Goal: Information Seeking & Learning: Learn about a topic

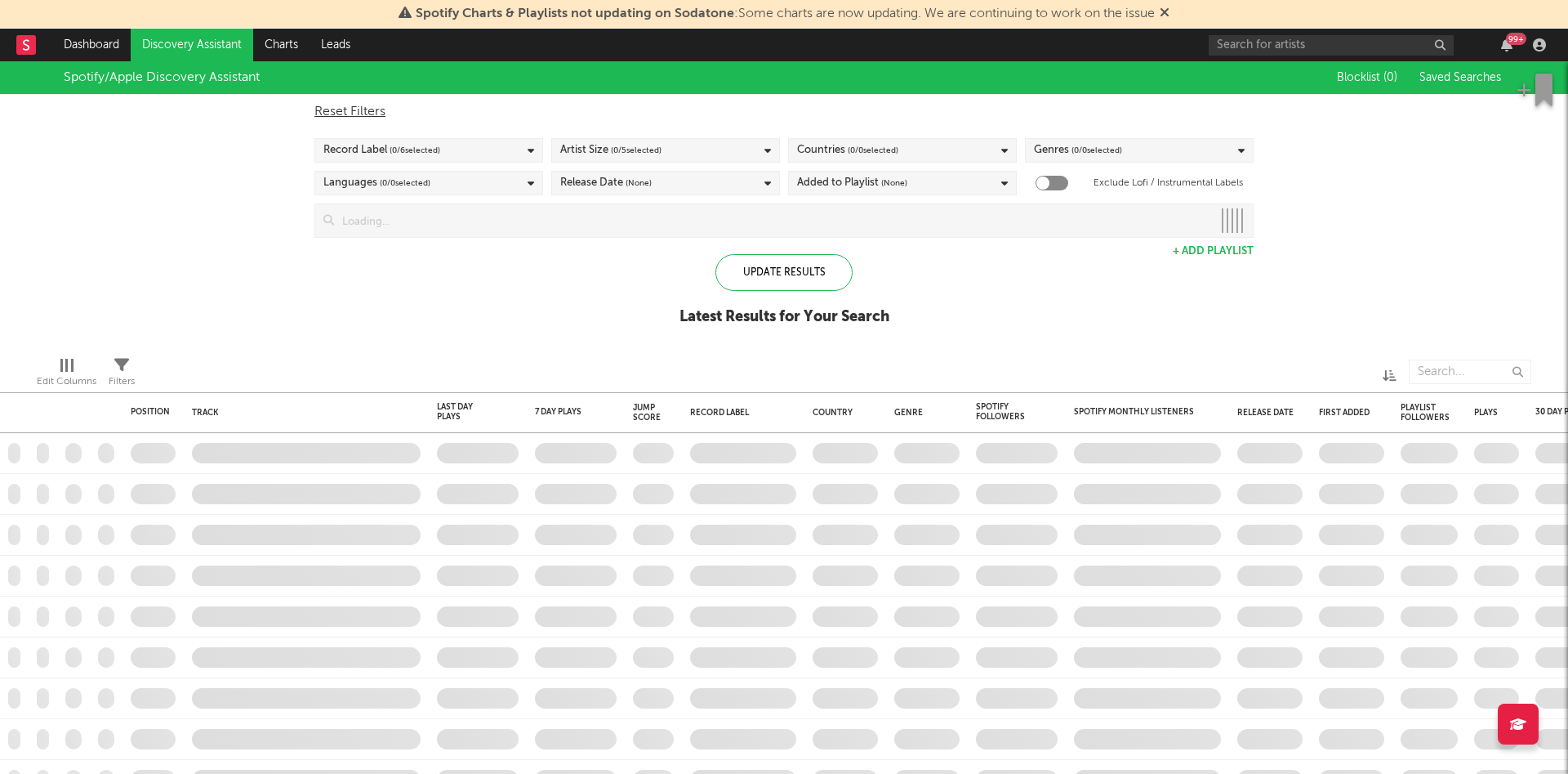
checkbox input "true"
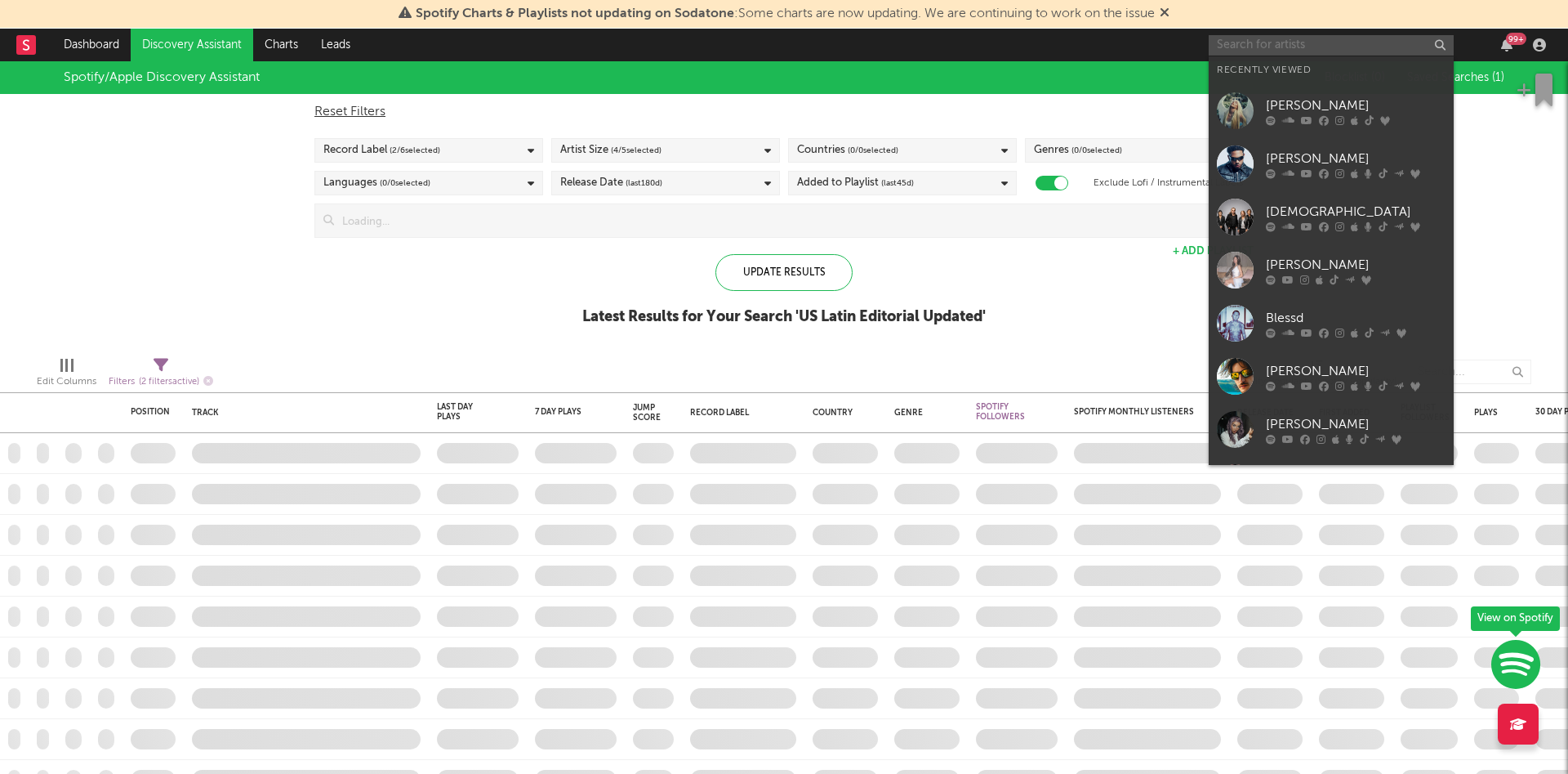
click at [1250, 35] on input "text" at bounding box center [1331, 45] width 245 height 21
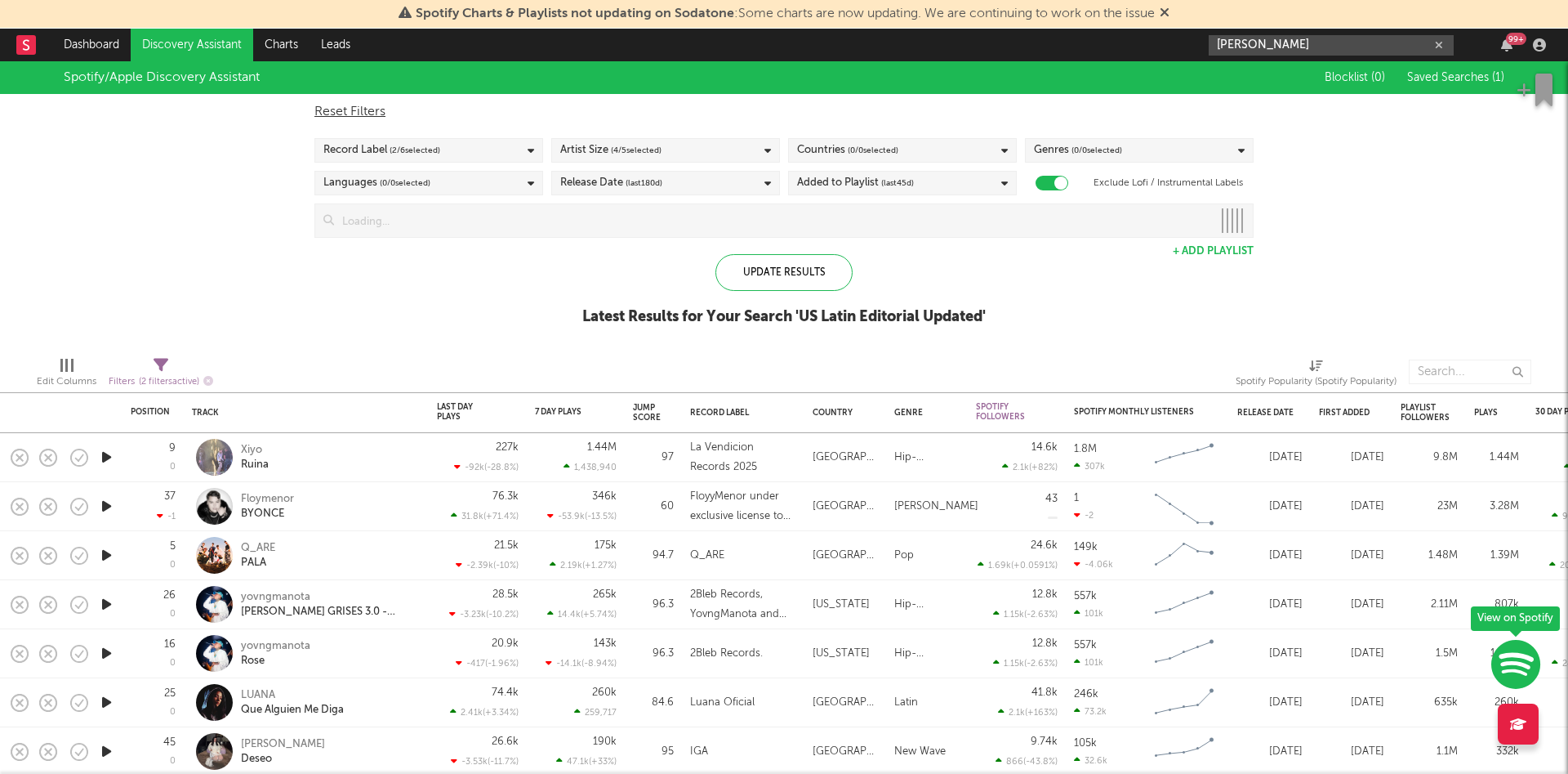
type input "[PERSON_NAME]"
click at [1320, 51] on input "[PERSON_NAME]" at bounding box center [1331, 45] width 245 height 21
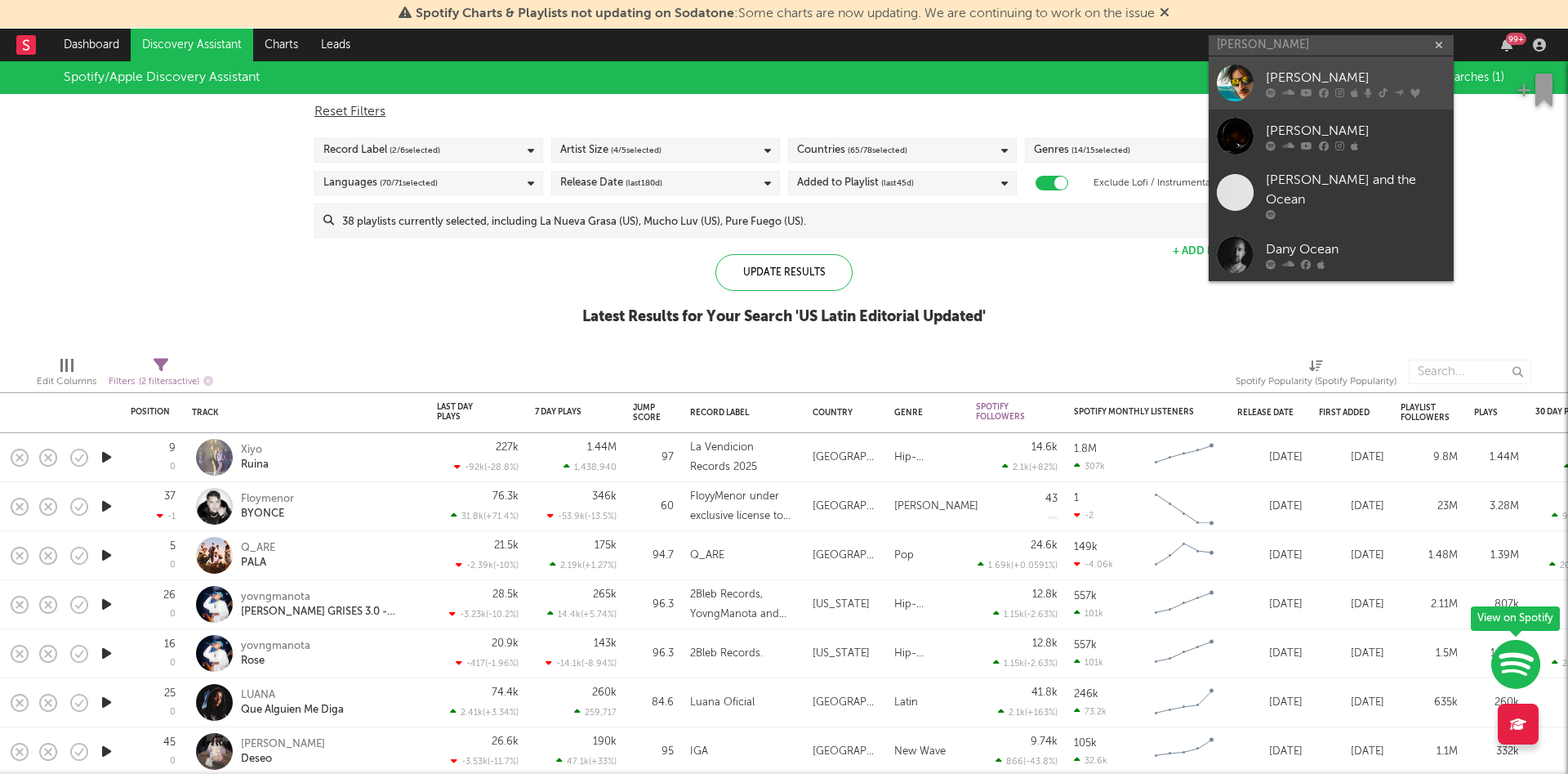
click at [1310, 87] on icon at bounding box center [1307, 92] width 12 height 10
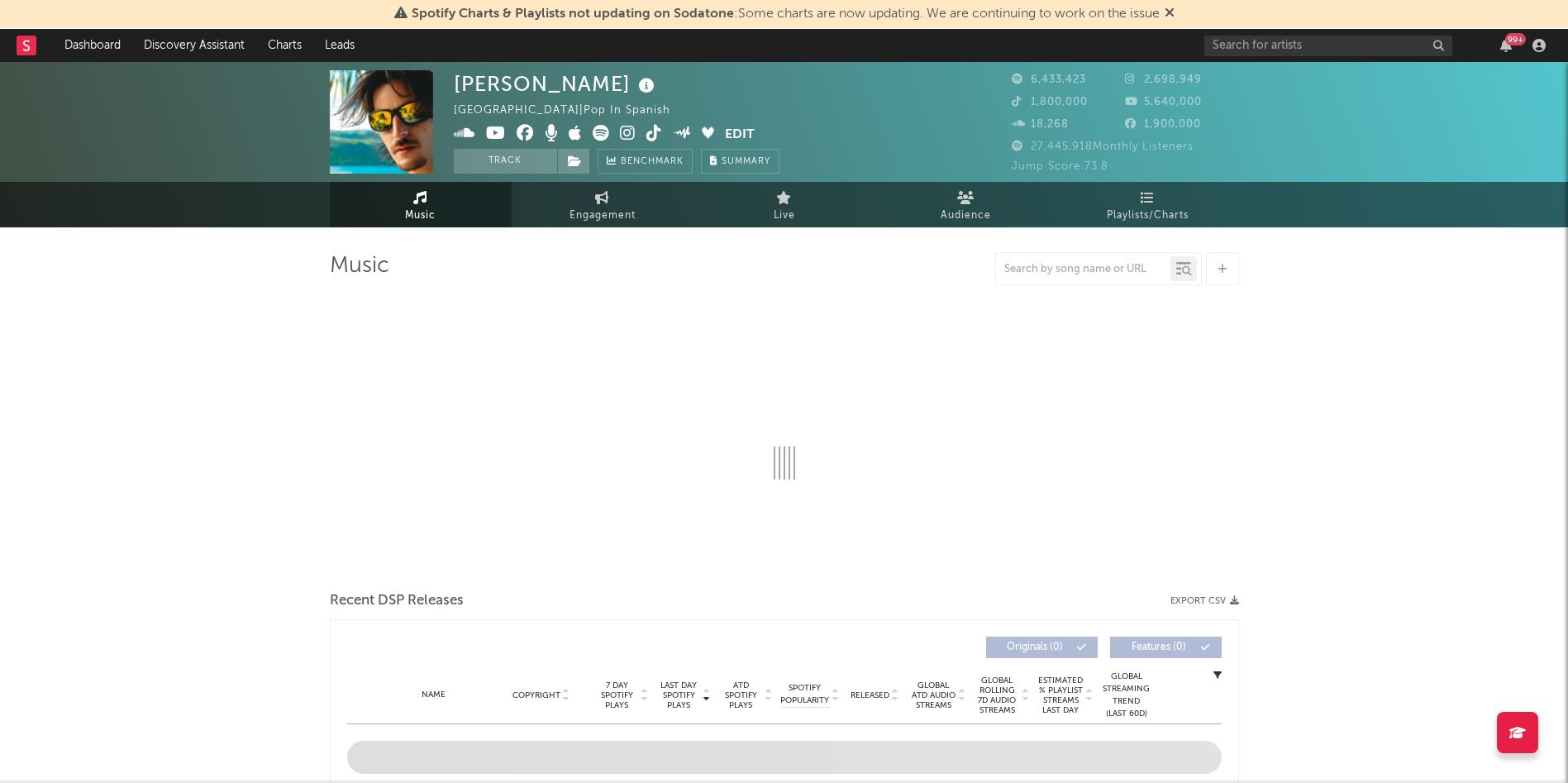
select select "6m"
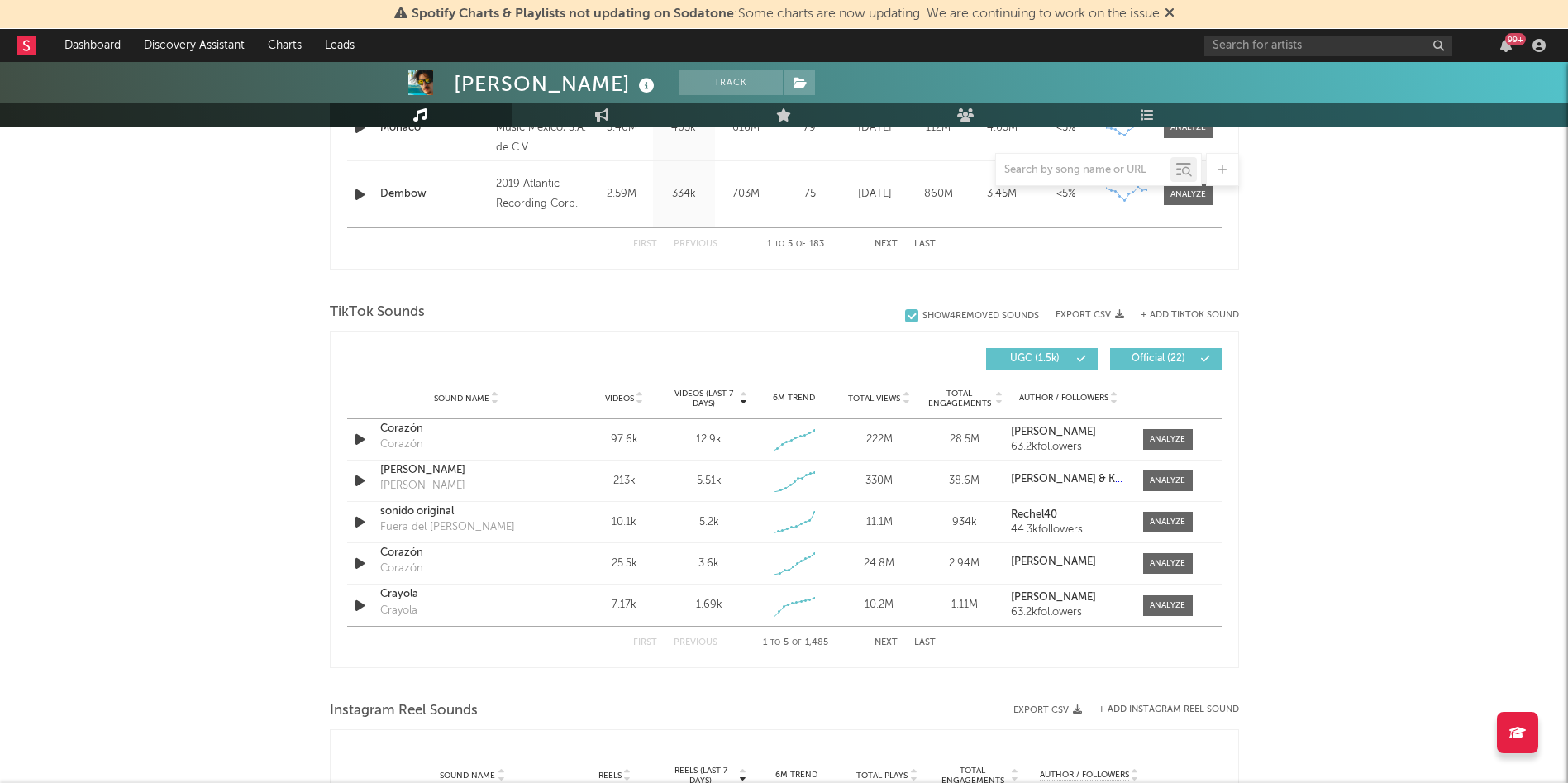
scroll to position [961, 0]
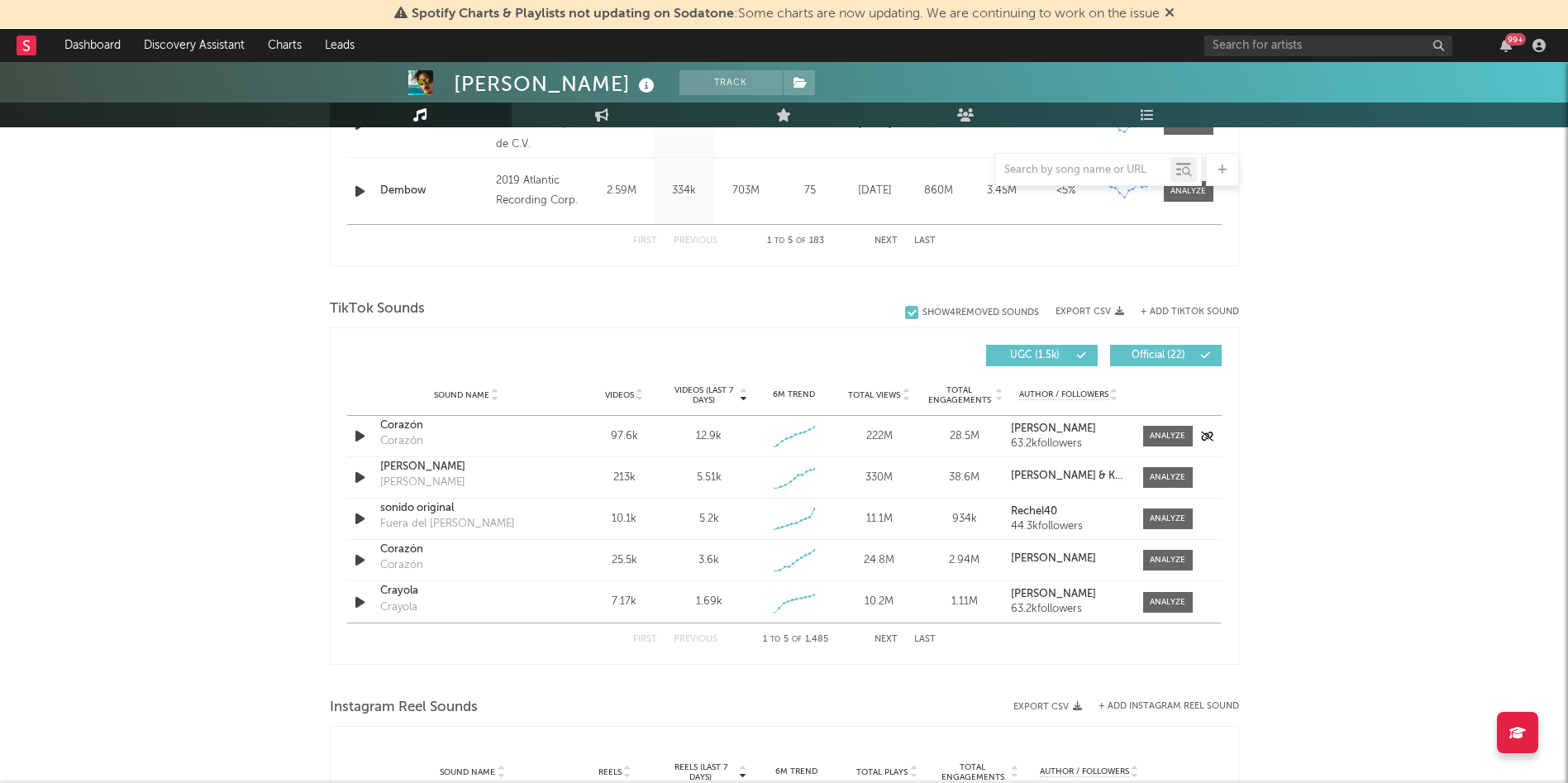
click at [475, 438] on div "Corazón Corazón" at bounding box center [467, 436] width 173 height 38
click at [1169, 428] on span at bounding box center [1168, 435] width 49 height 21
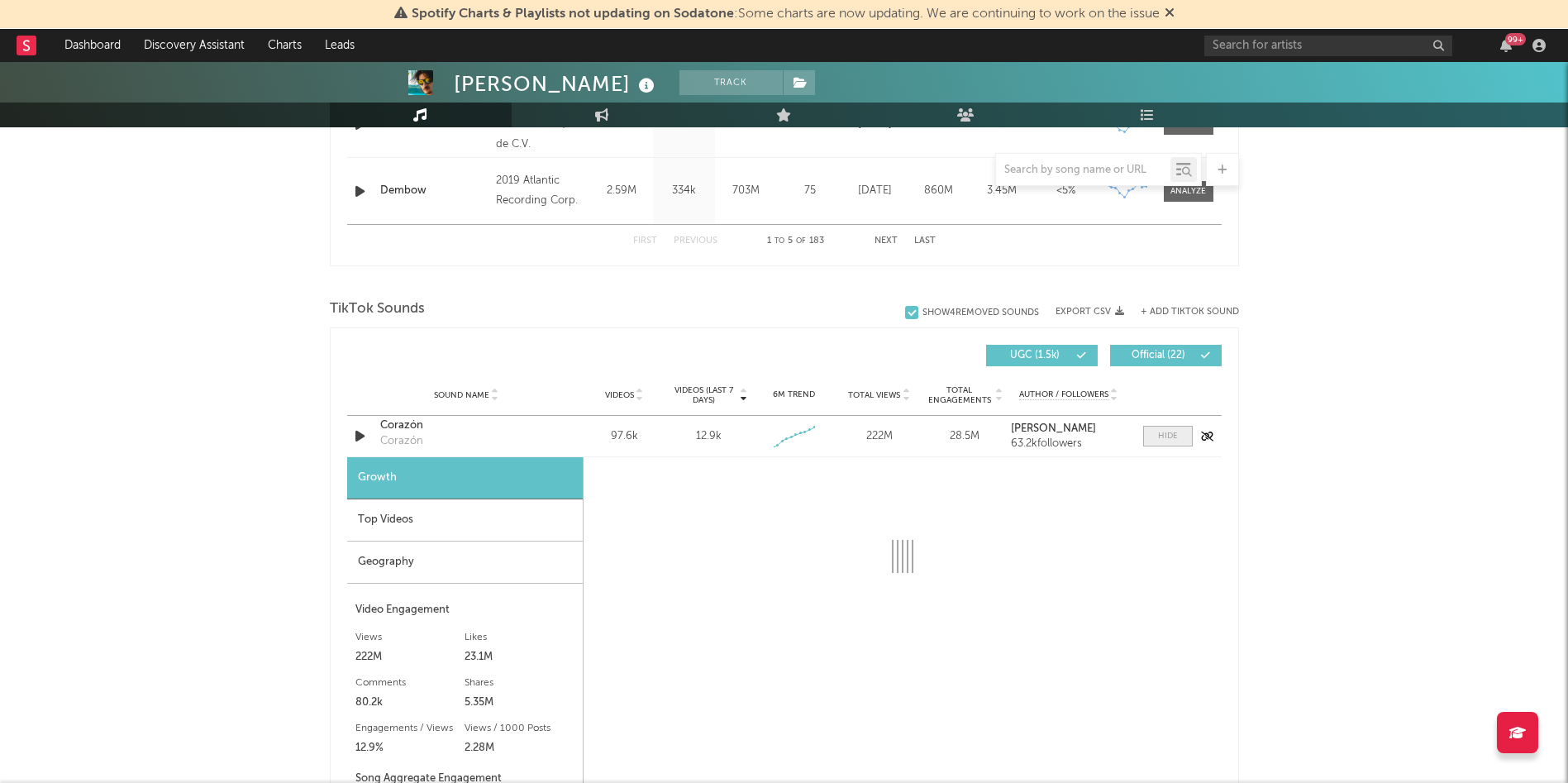
select select "1w"
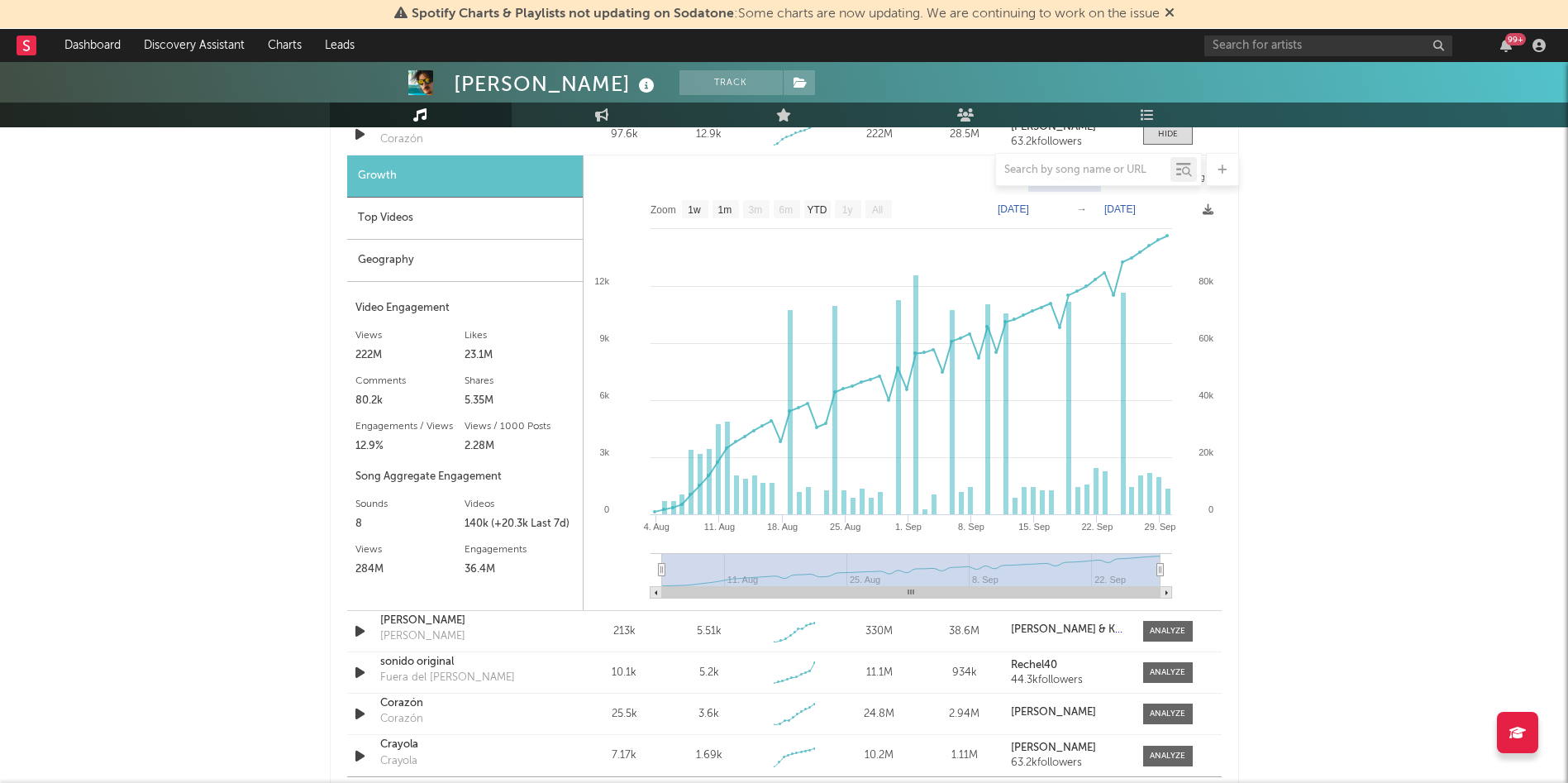
scroll to position [1260, 0]
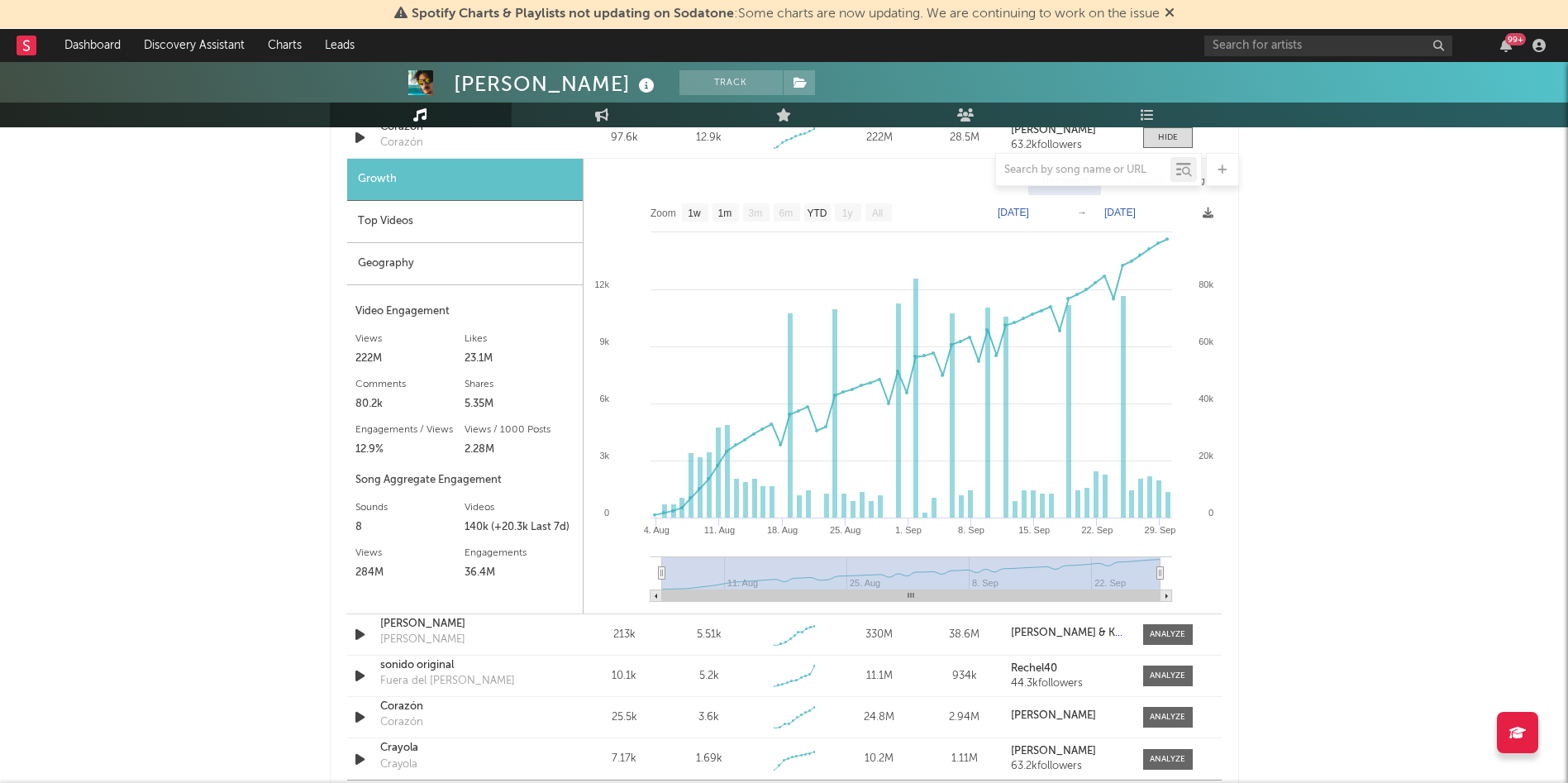
click at [395, 252] on div "Geography" at bounding box center [465, 264] width 235 height 43
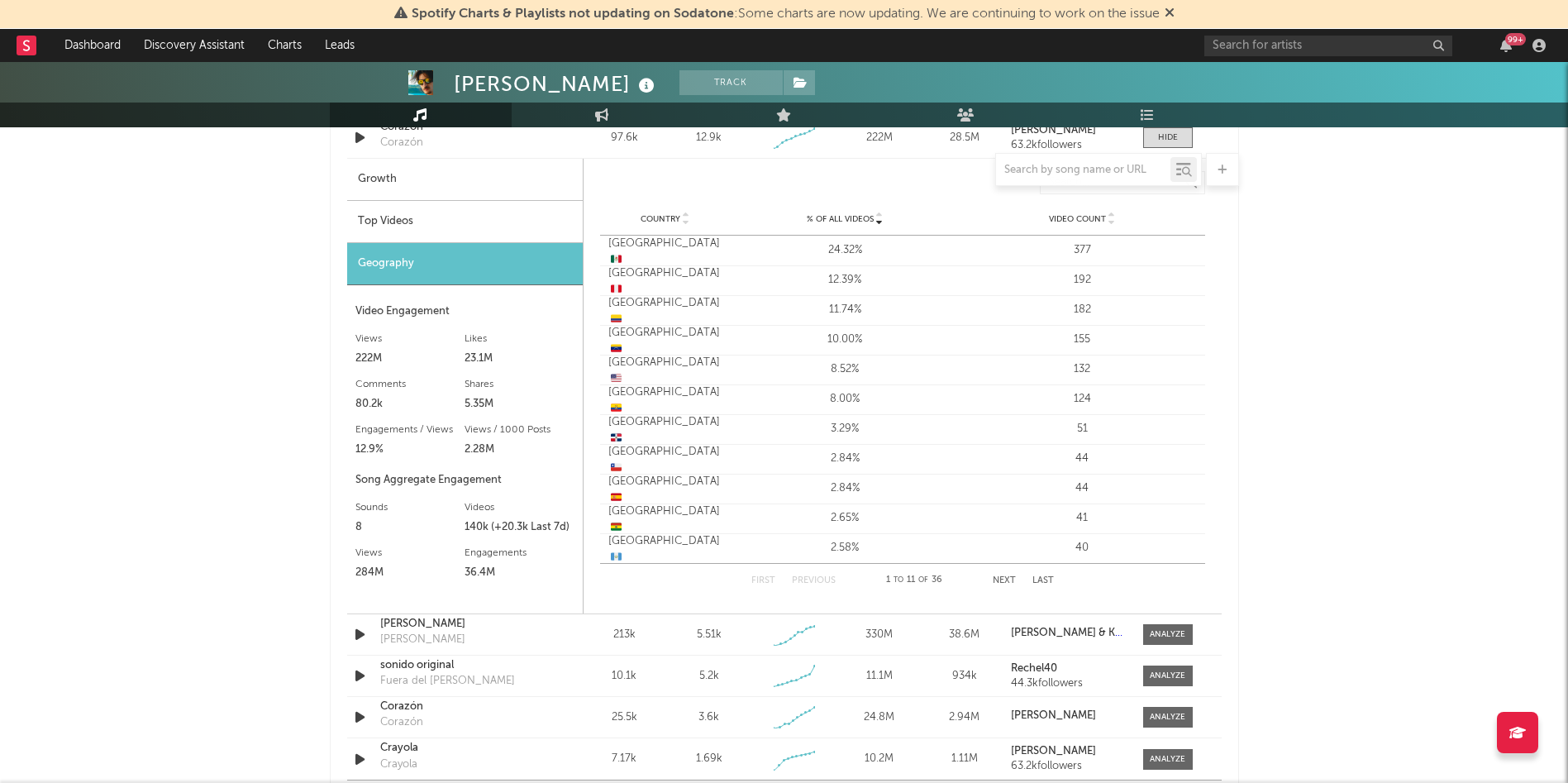
click at [409, 220] on div "Top Videos" at bounding box center [465, 221] width 235 height 43
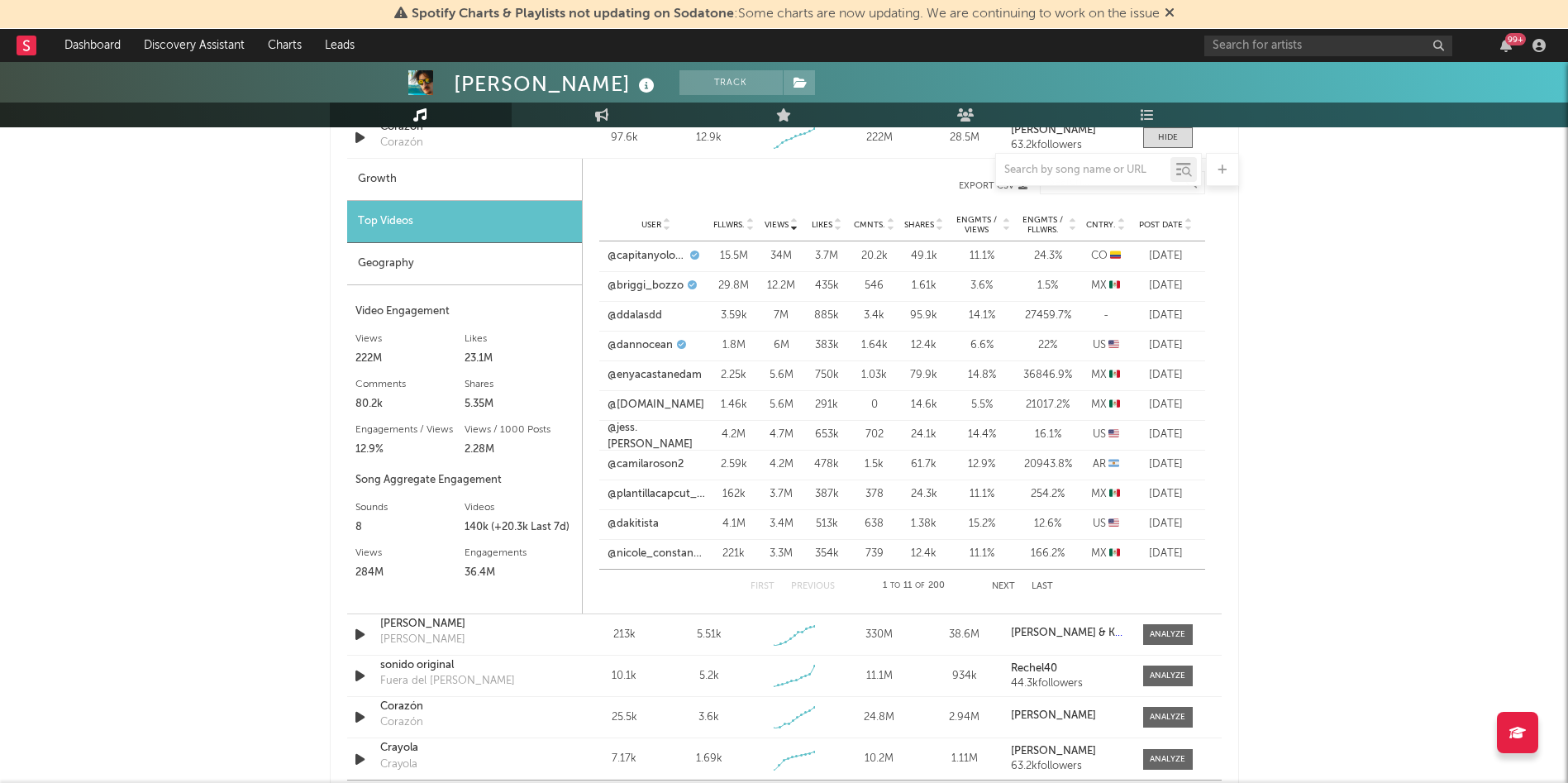
click at [395, 254] on div "Geography" at bounding box center [464, 264] width 234 height 43
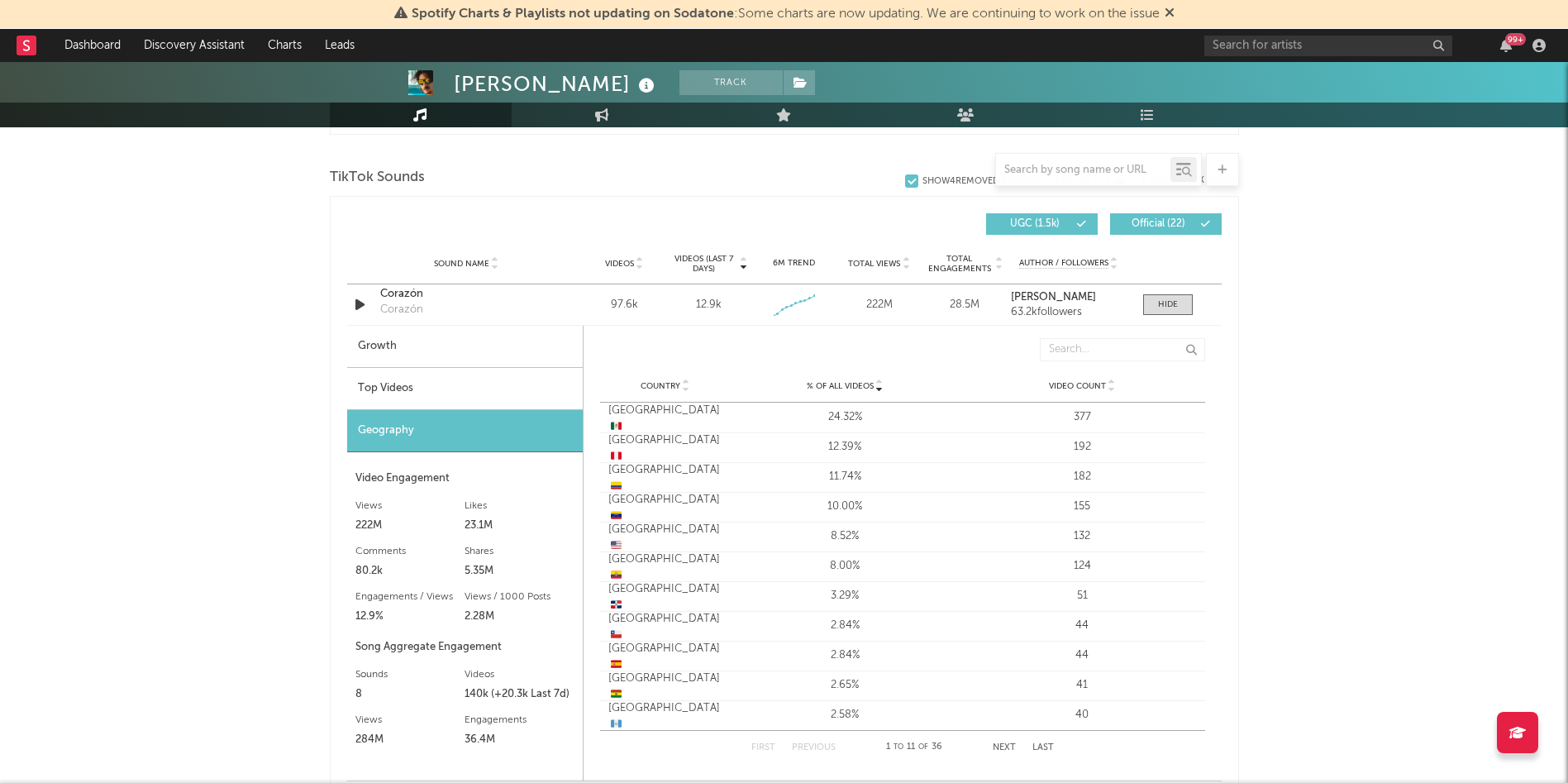
scroll to position [1095, 0]
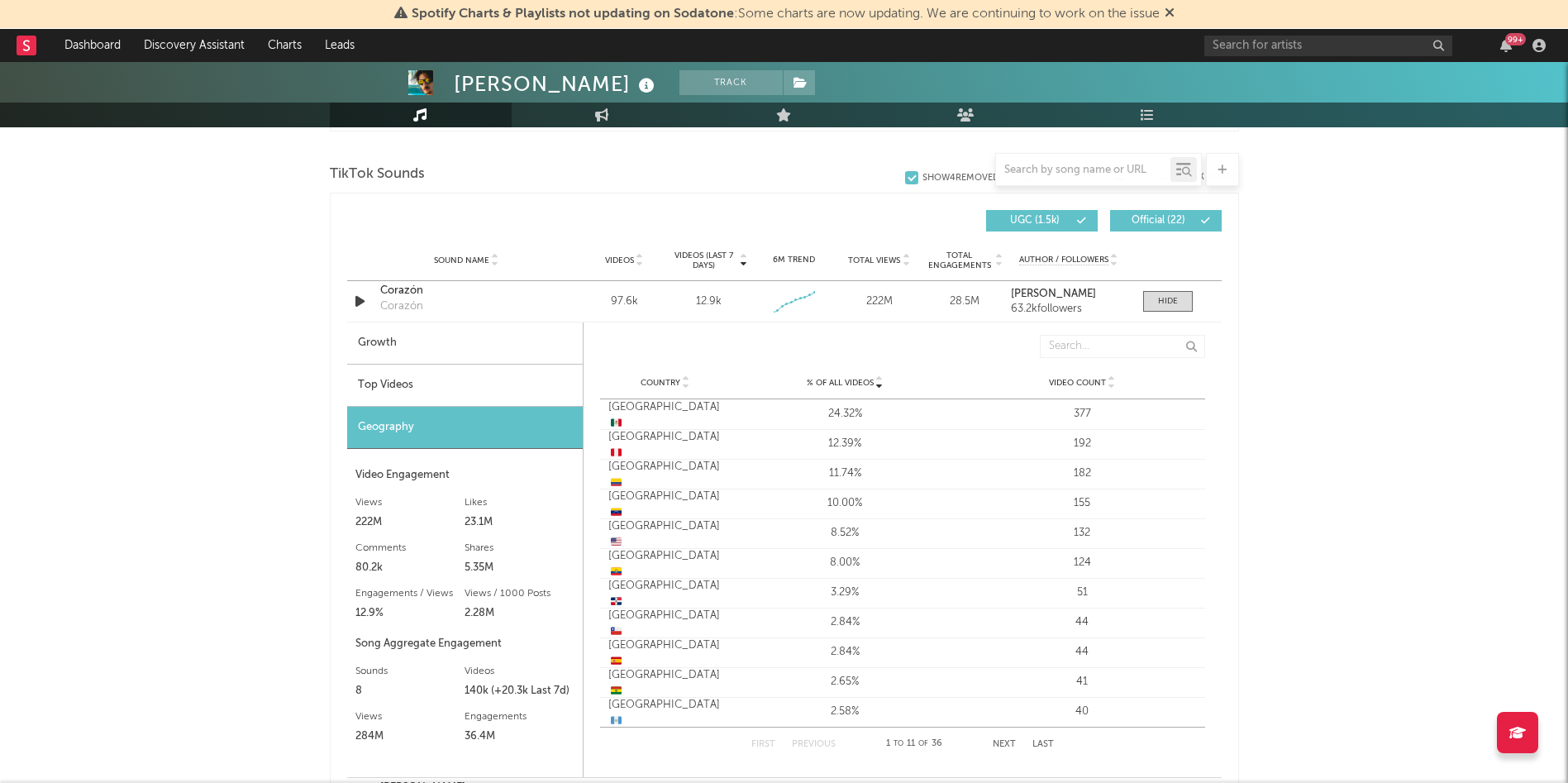
click at [980, 410] on div "377" at bounding box center [1083, 413] width 229 height 17
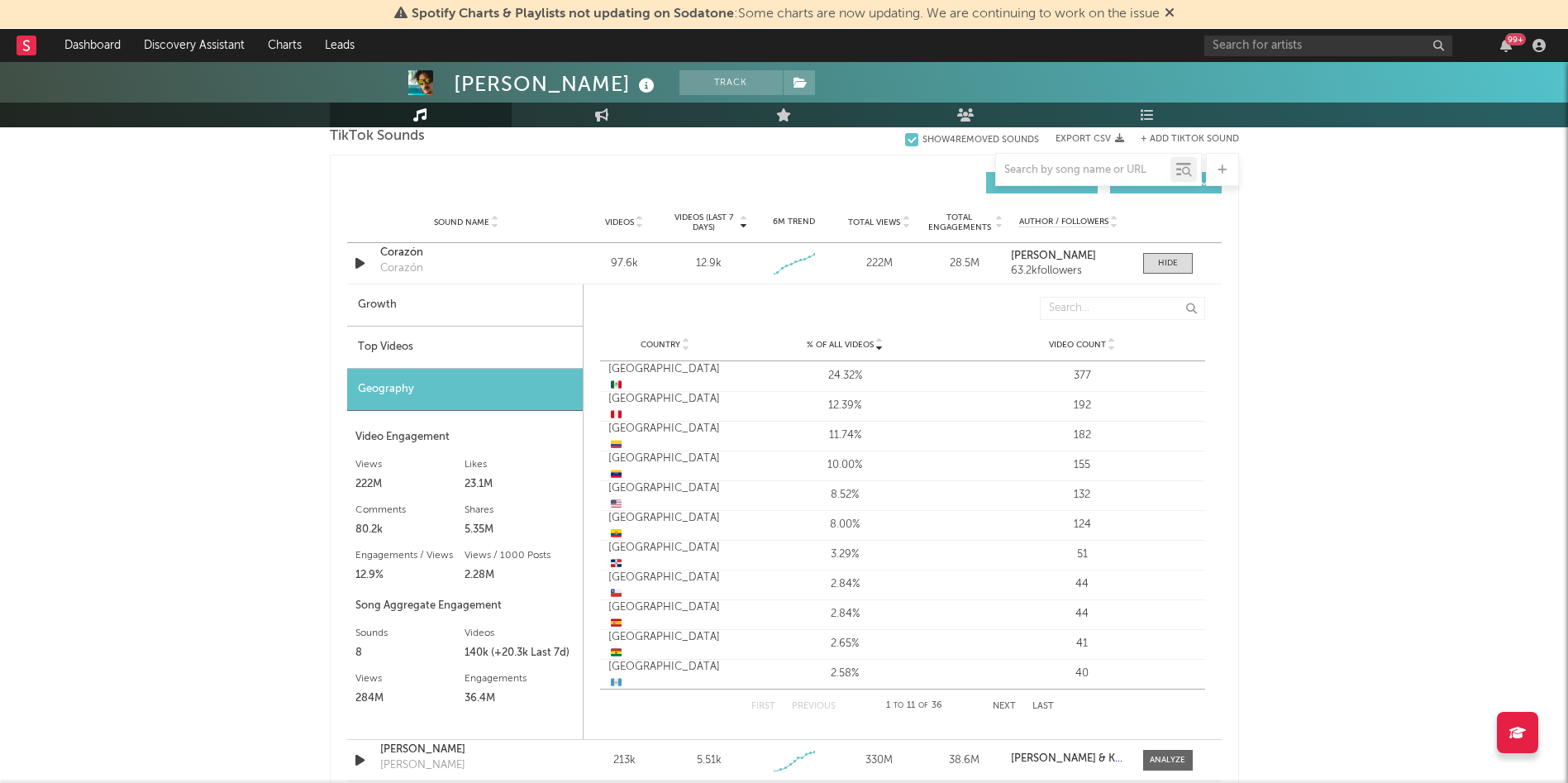
scroll to position [1131, 0]
click at [710, 671] on div "Guatemala 🇬🇹" at bounding box center [664, 678] width 114 height 33
click at [993, 708] on button "Next" at bounding box center [1003, 709] width 23 height 9
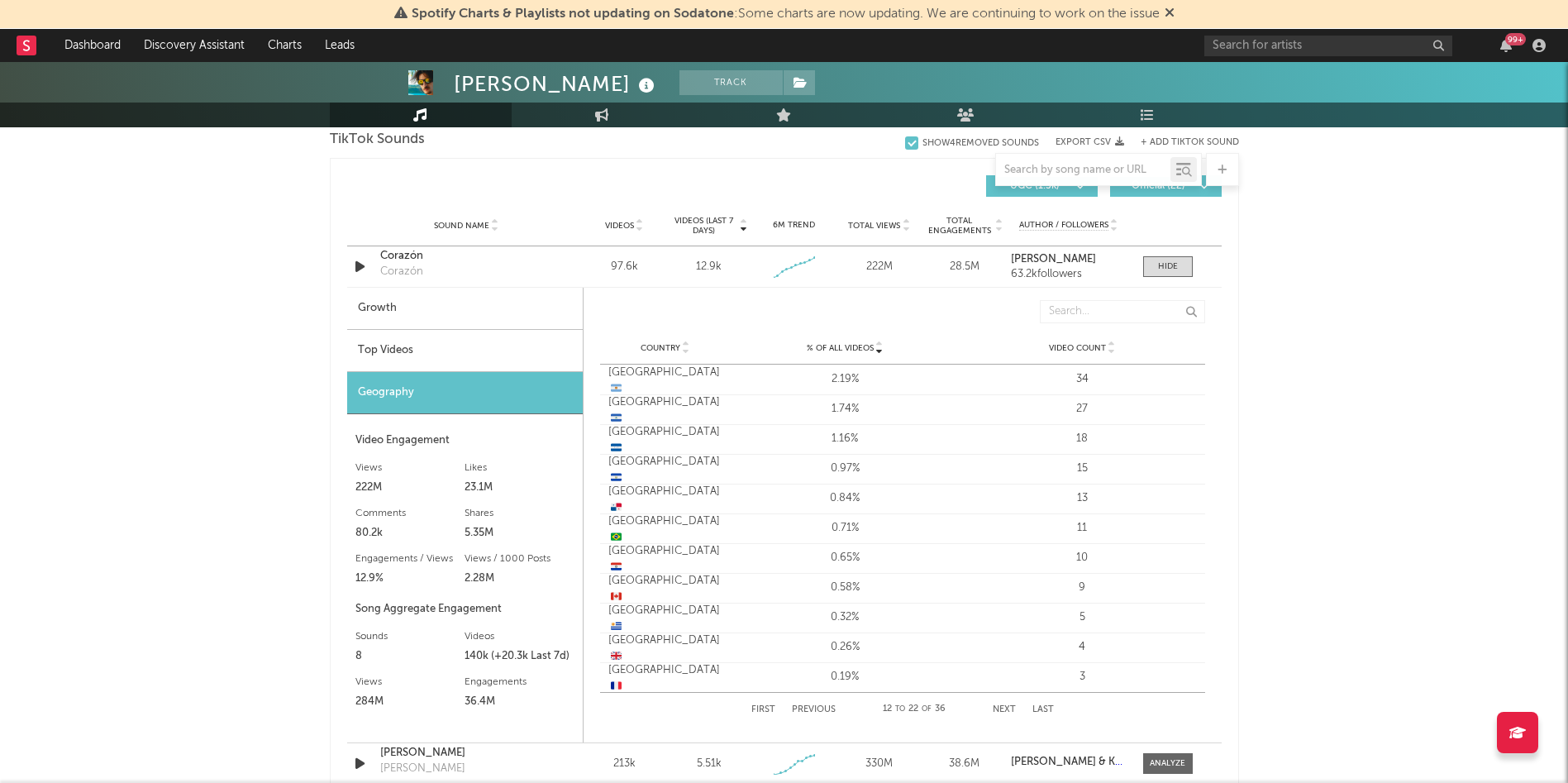
click at [763, 702] on div "First Previous 12 to 22 of 36 Next Last" at bounding box center [903, 708] width 303 height 33
click at [757, 709] on button "First" at bounding box center [763, 709] width 24 height 9
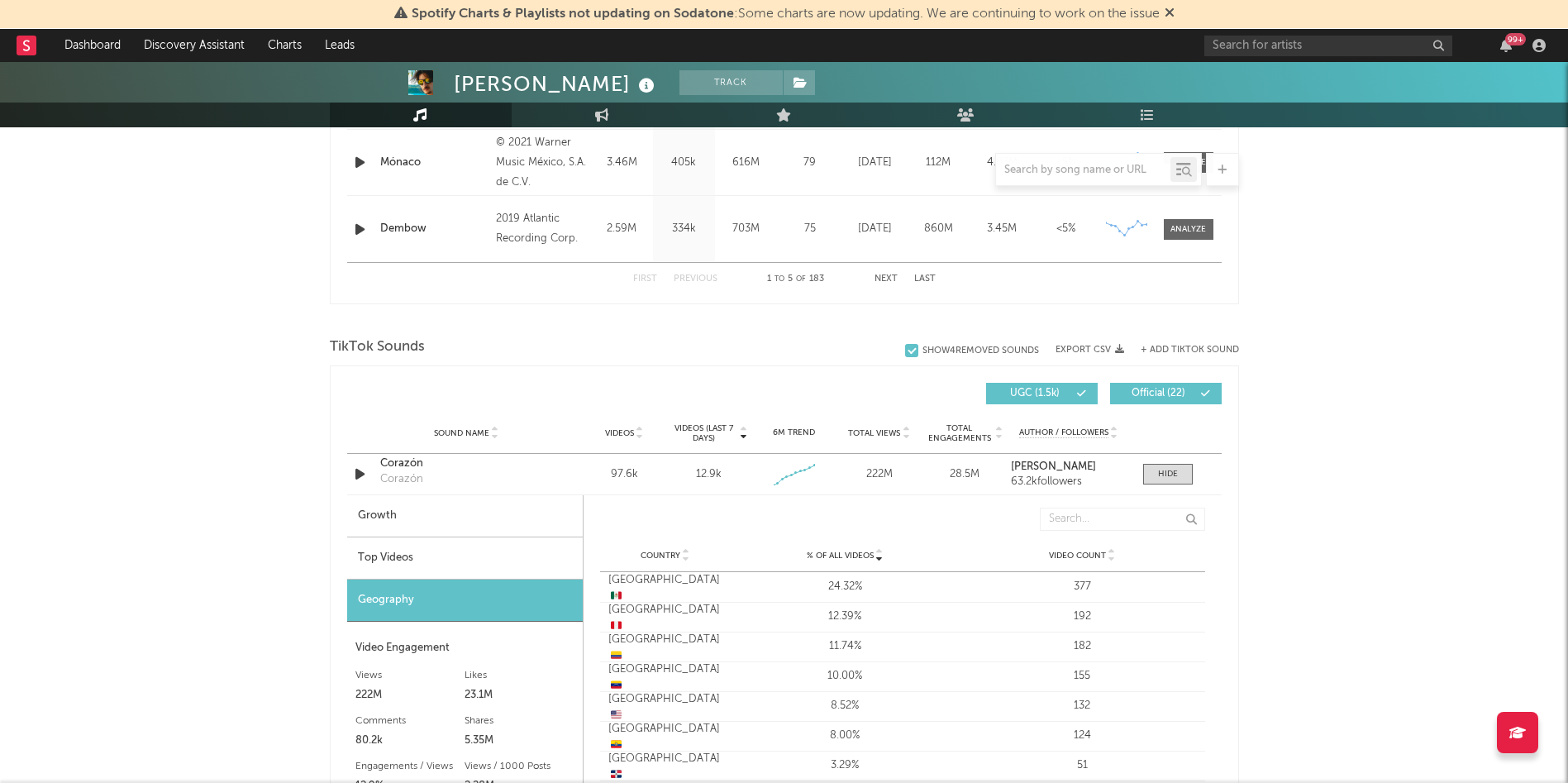
scroll to position [943, 0]
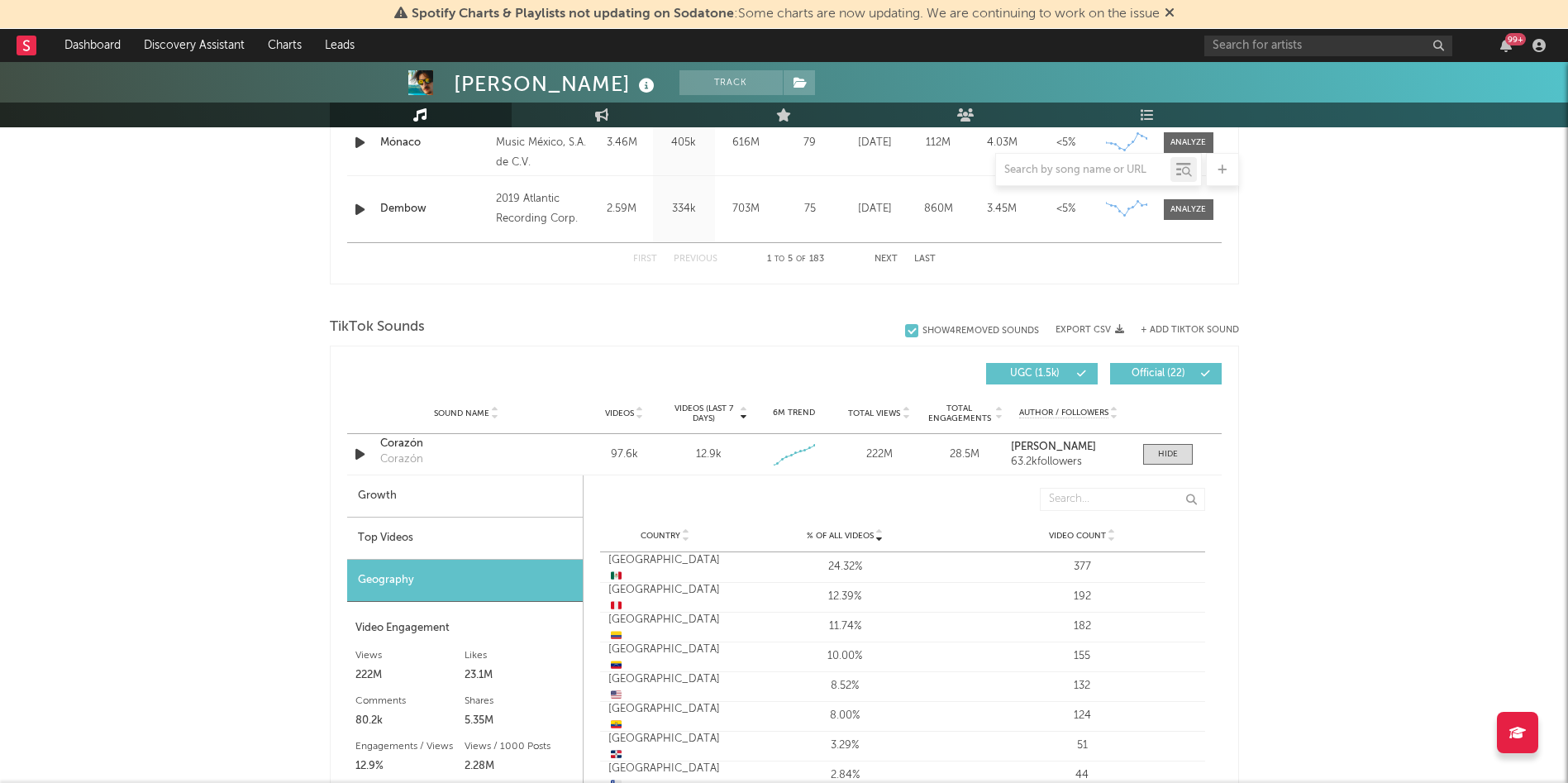
click at [403, 493] on div "Growth" at bounding box center [465, 496] width 235 height 43
select select "1w"
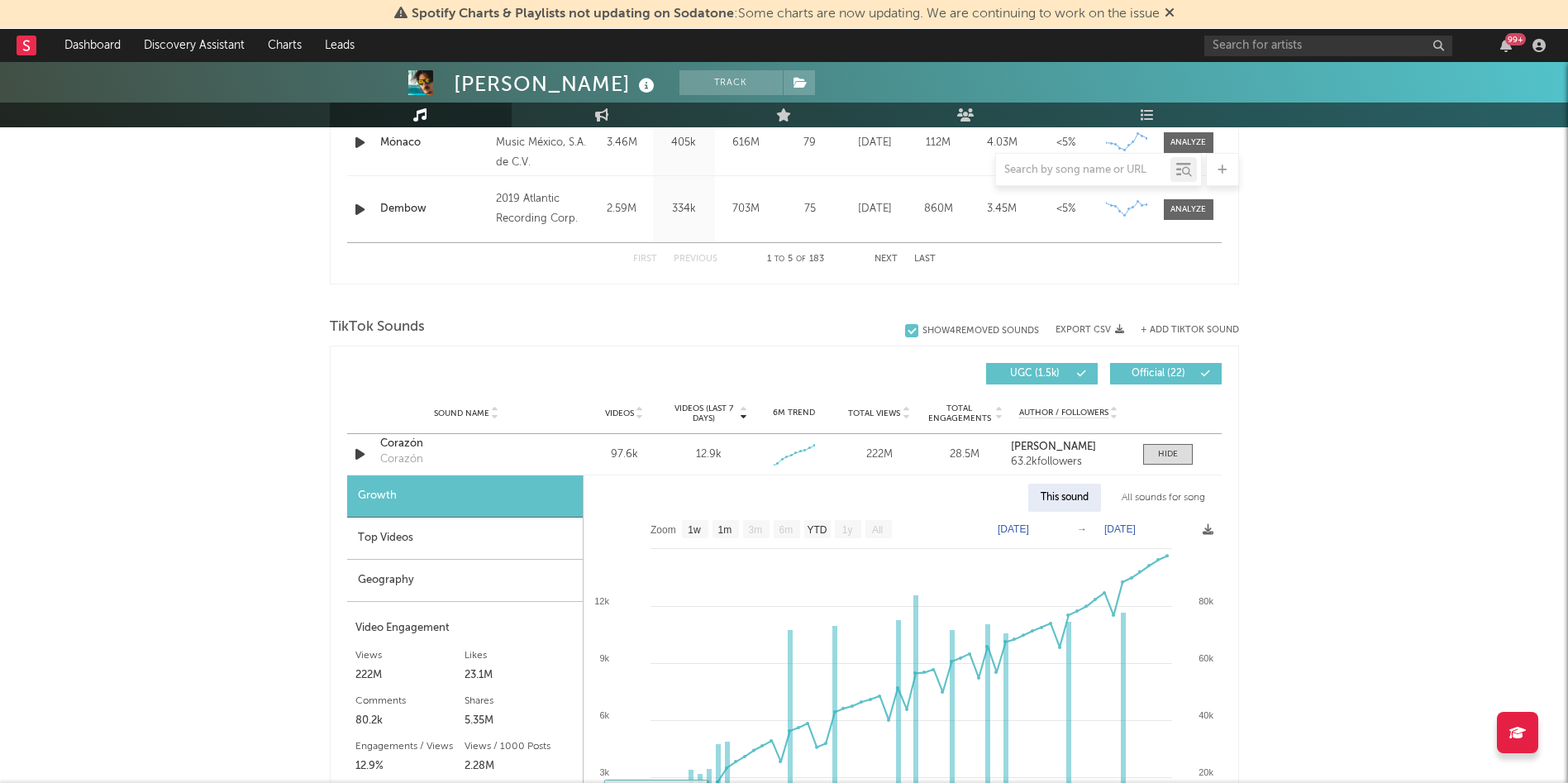
click at [456, 582] on div "Geography" at bounding box center [465, 580] width 235 height 43
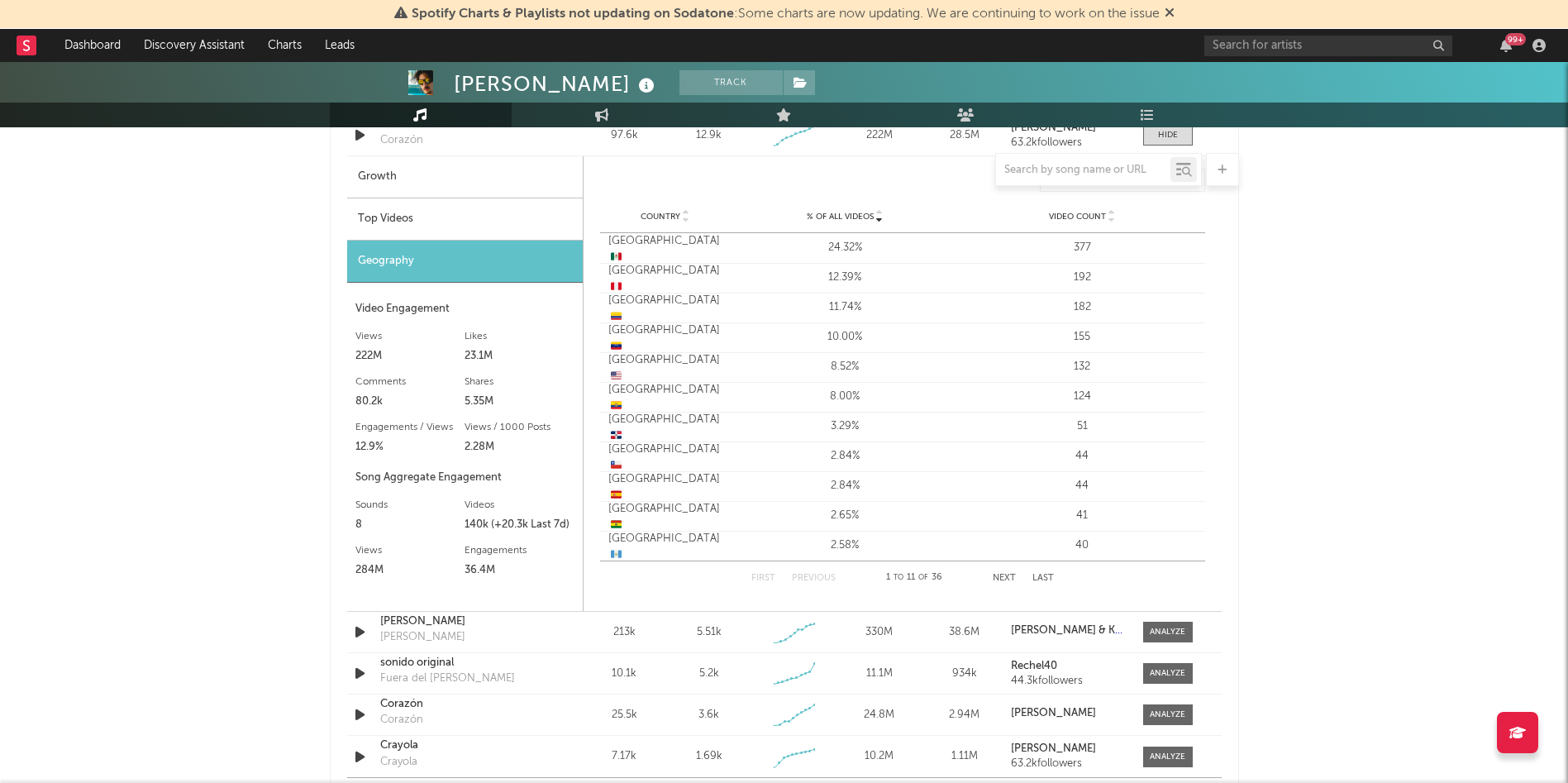
scroll to position [1259, 0]
click at [1000, 579] on button "Next" at bounding box center [1003, 580] width 23 height 9
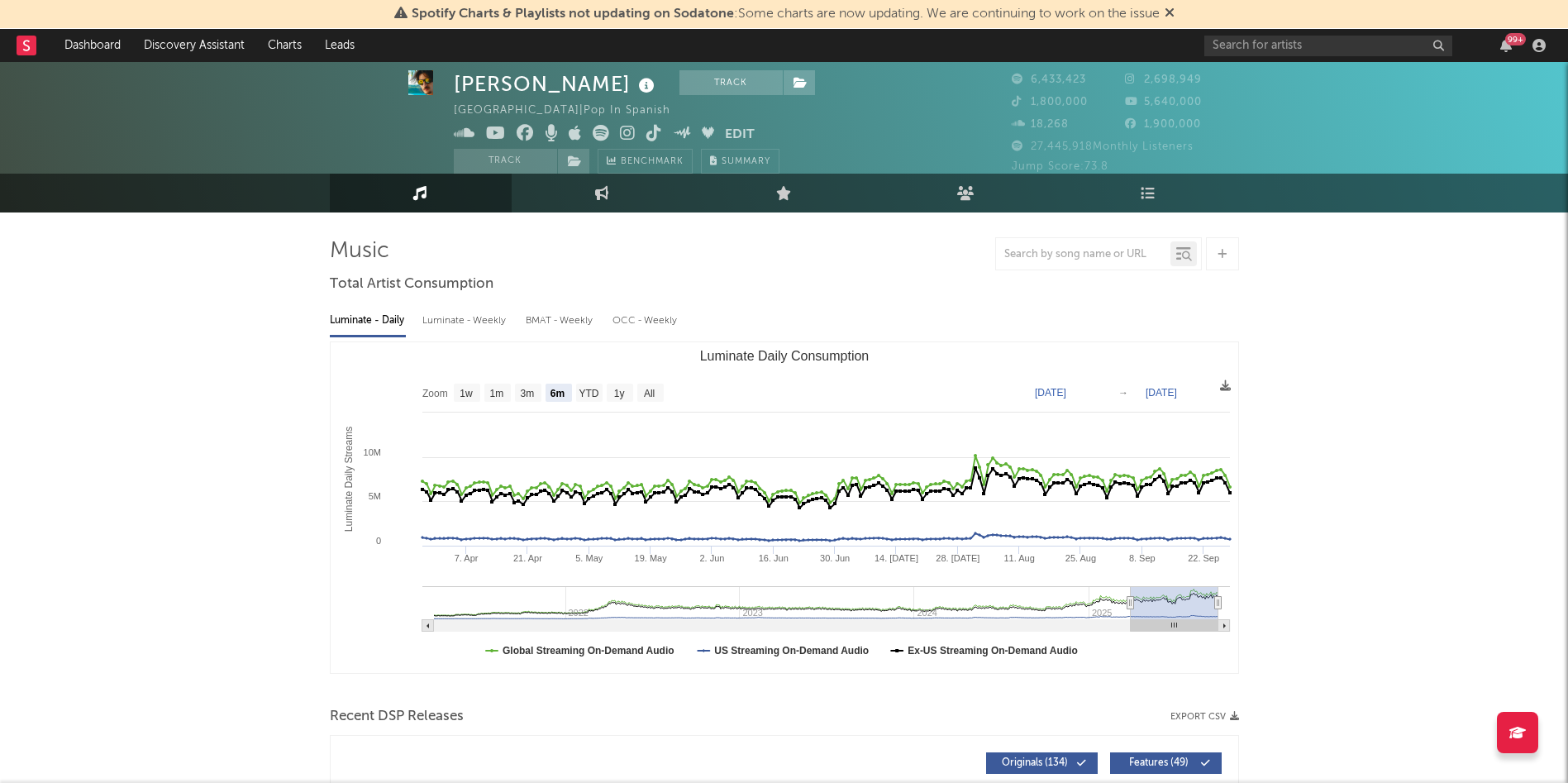
scroll to position [0, 0]
